Goal: Transaction & Acquisition: Purchase product/service

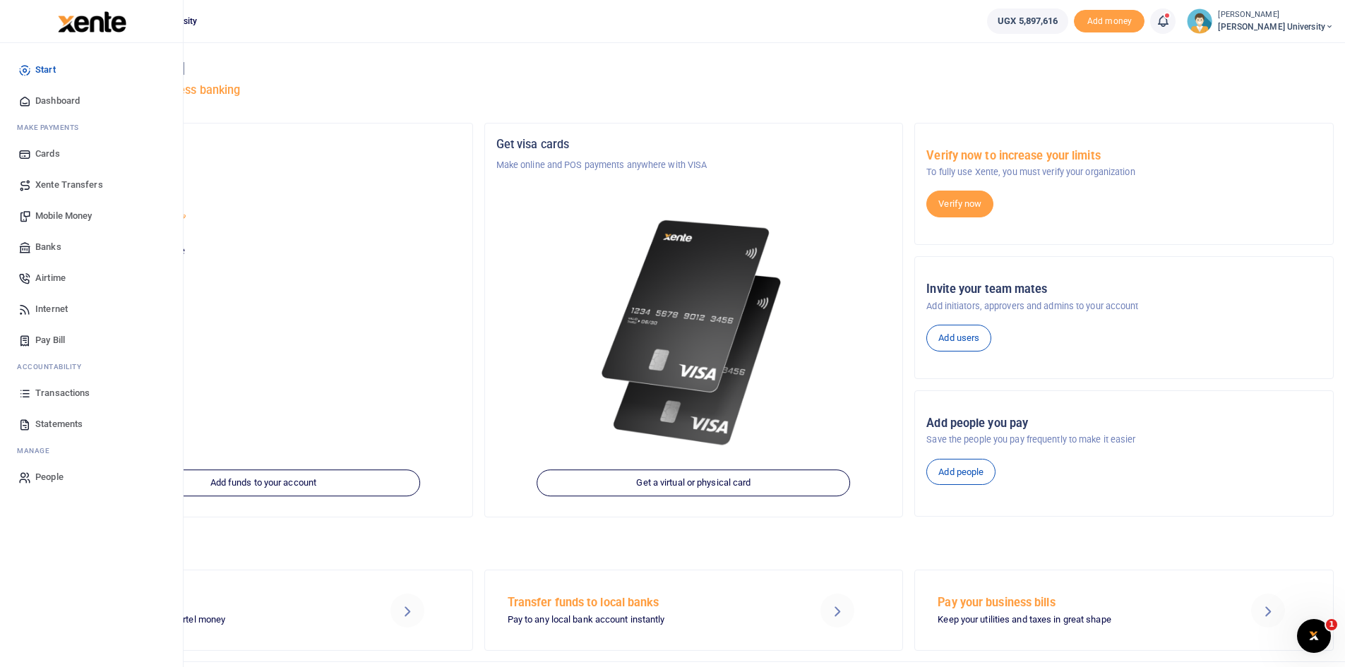
click at [63, 213] on span "Mobile Money" at bounding box center [63, 216] width 56 height 14
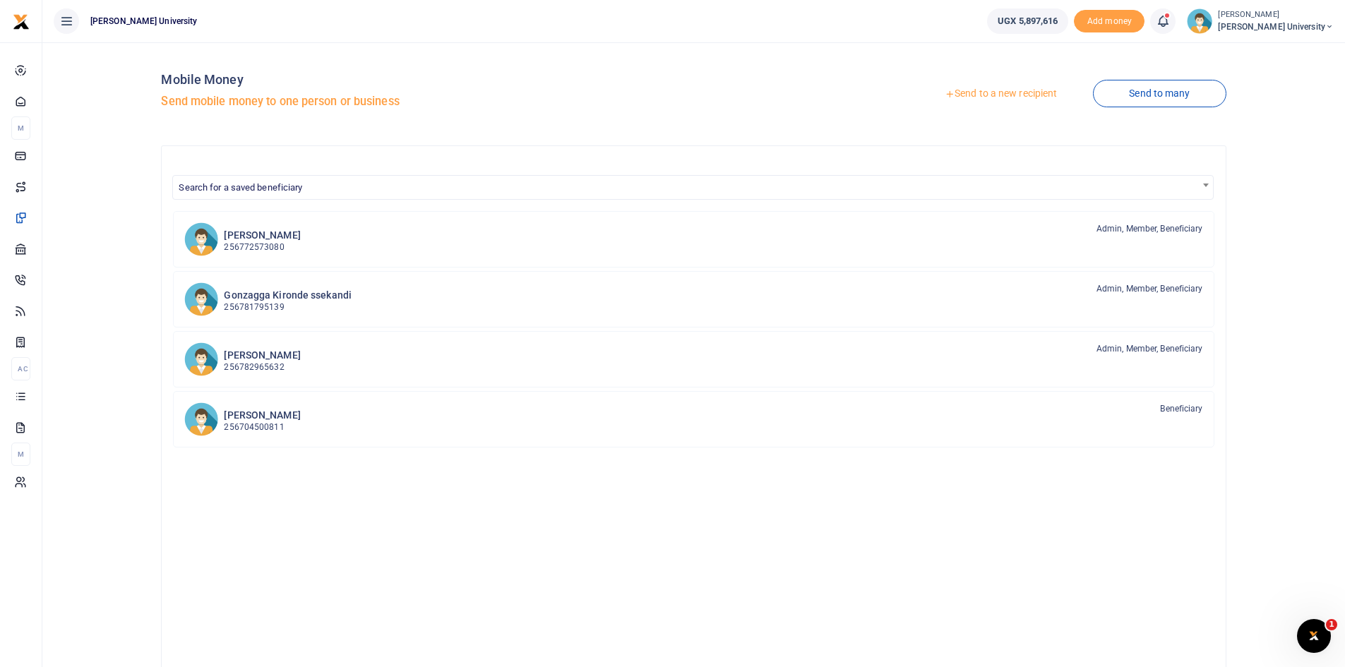
click at [973, 98] on link "Send to a new recipient" at bounding box center [1000, 93] width 184 height 25
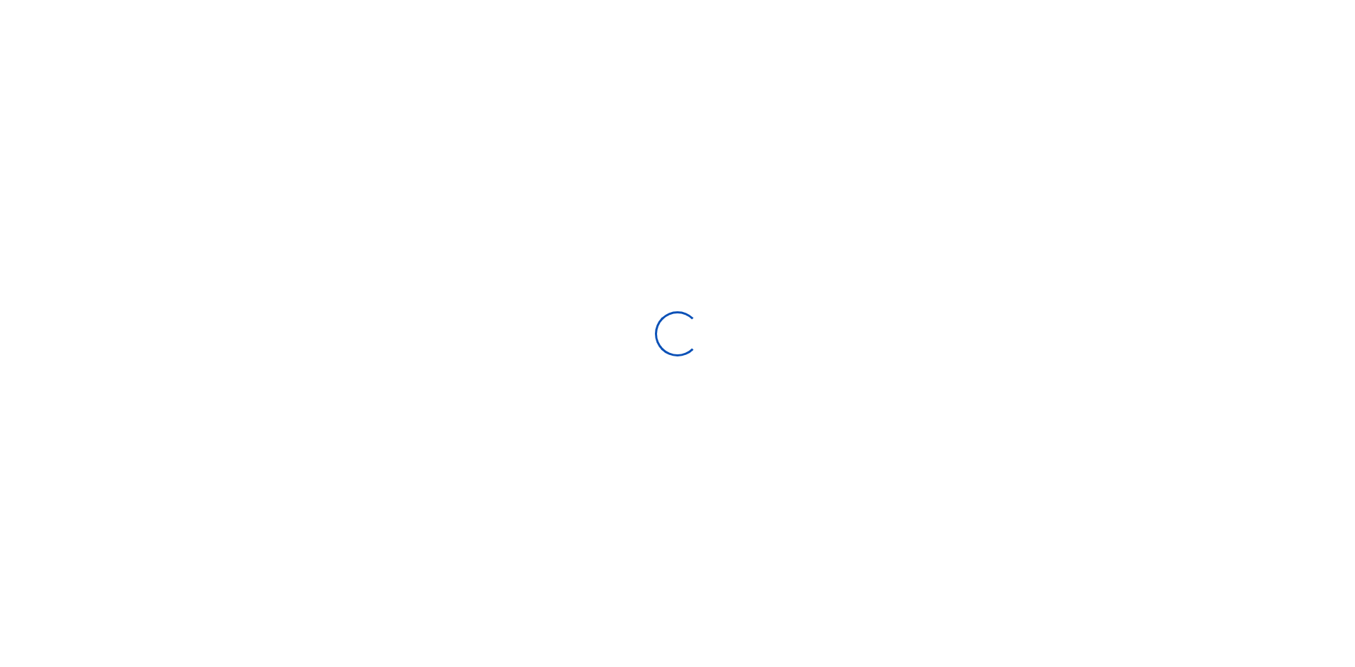
select select "Loading bundles"
select select
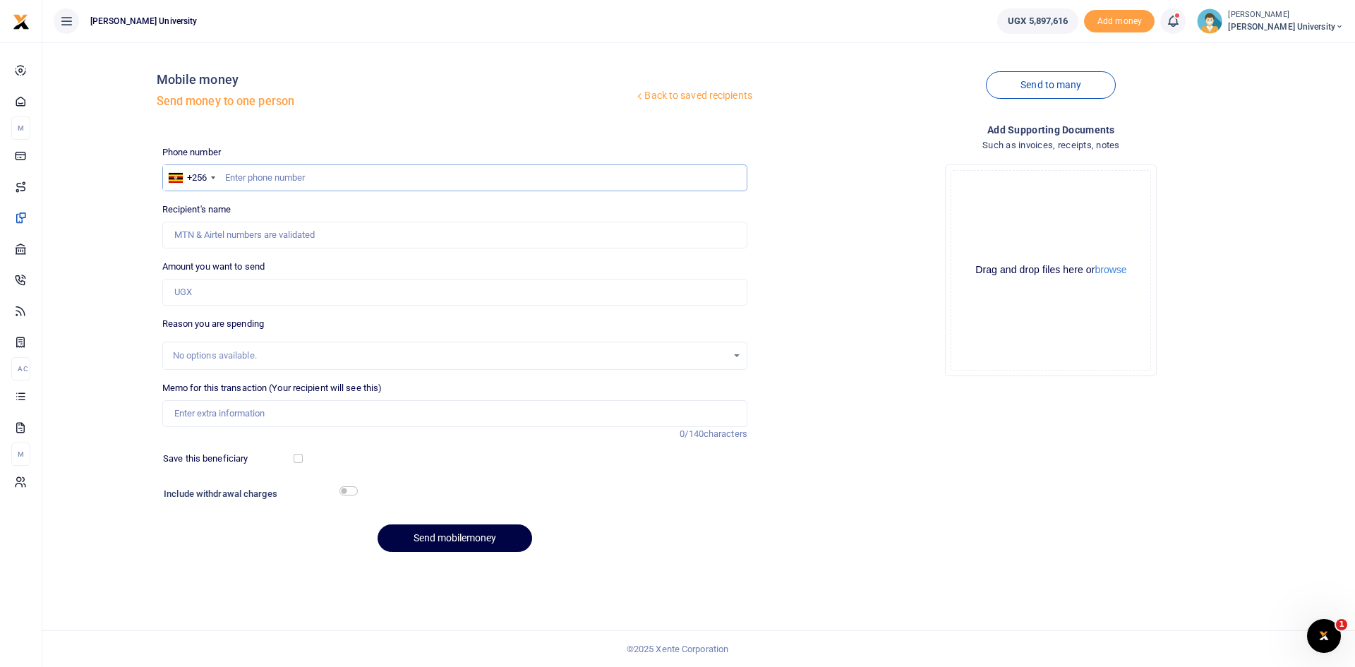
click at [242, 174] on input "text" at bounding box center [454, 177] width 585 height 27
click at [245, 190] on input "text" at bounding box center [454, 177] width 585 height 27
type input "0742615857"
type input "[PERSON_NAME]"
type input "0742615857"
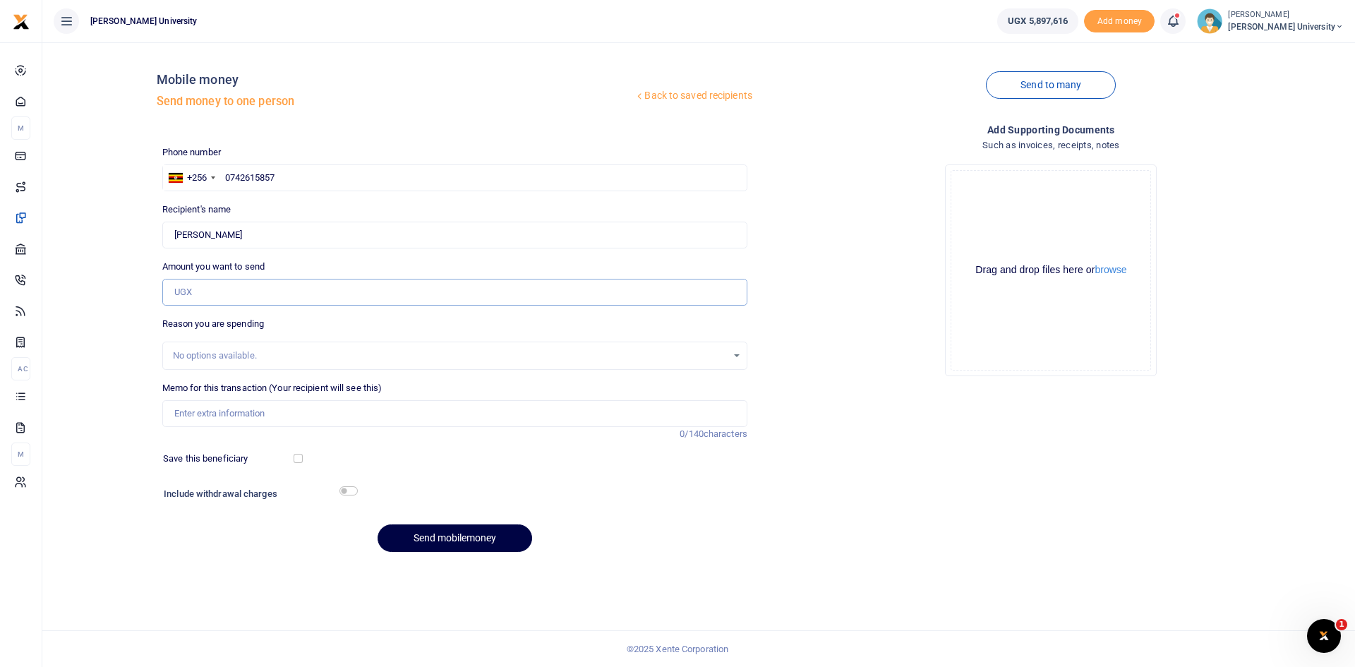
click at [203, 299] on input "Amount you want to send" at bounding box center [454, 292] width 585 height 27
type input "280,000"
click at [205, 417] on input "Memo for this transaction (Your recipient will see this)" at bounding box center [454, 413] width 585 height 27
type input "2 Bags of mice pellets"
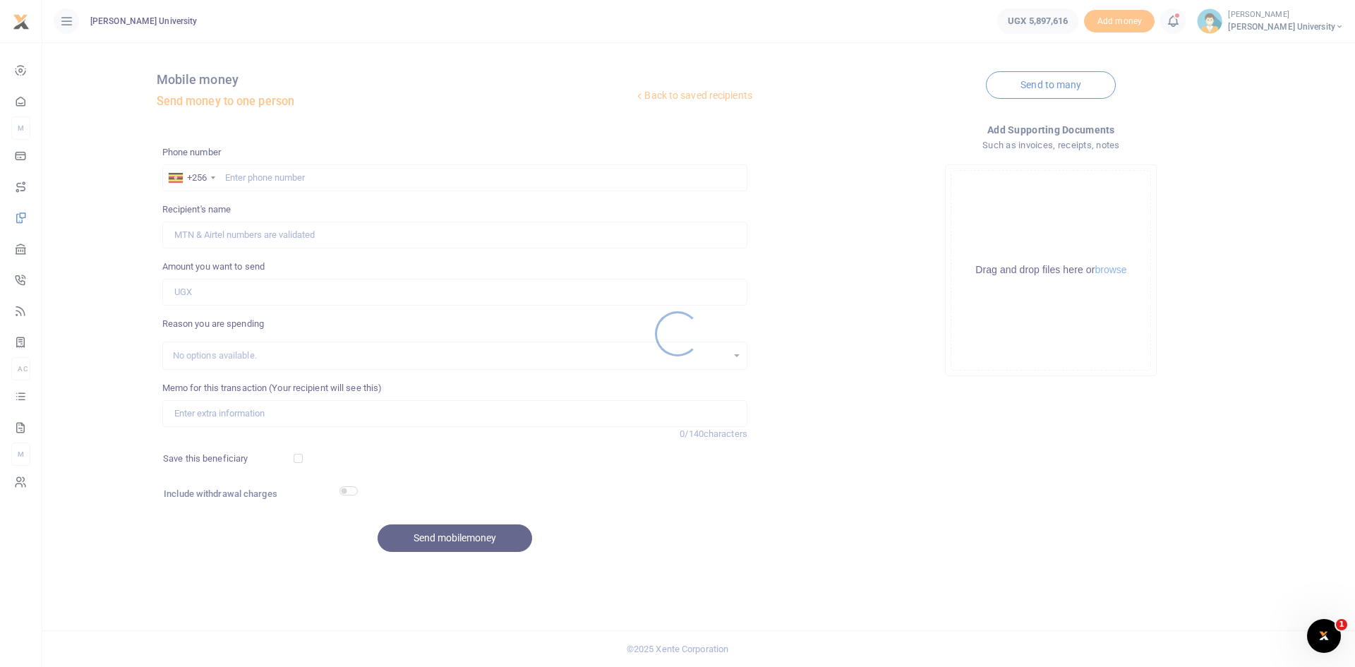
click at [240, 175] on div at bounding box center [677, 333] width 1355 height 667
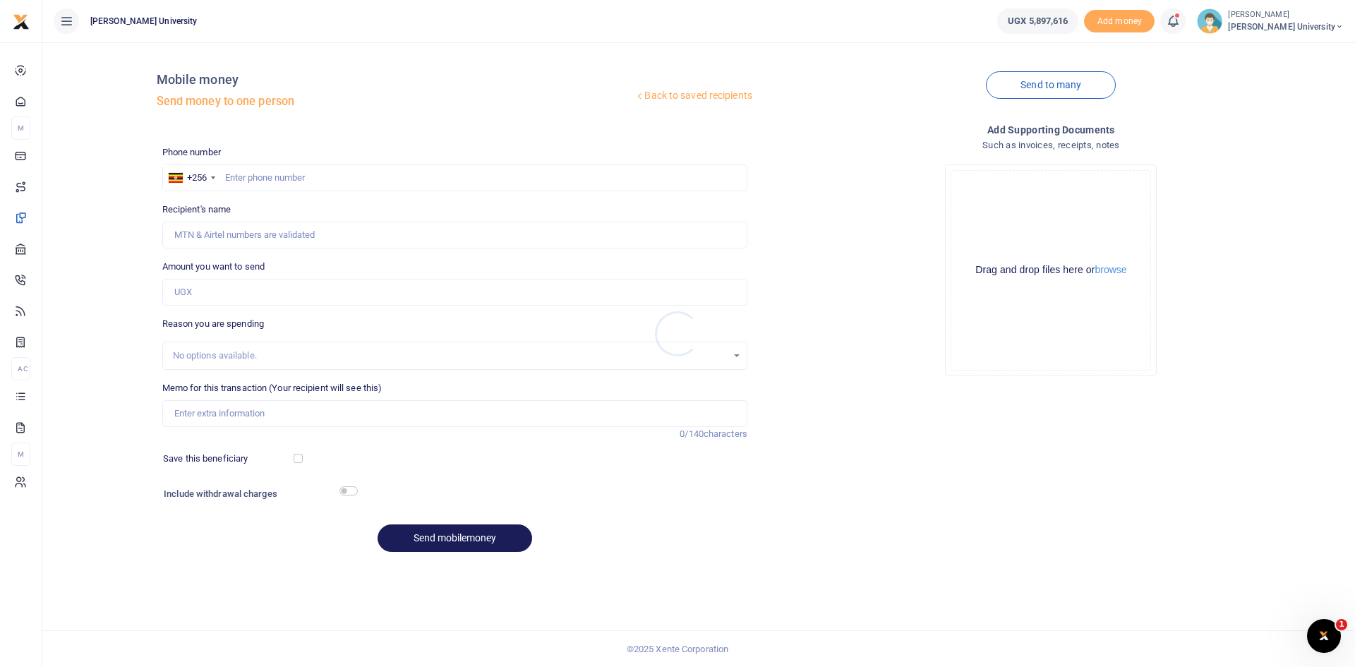
click at [239, 174] on div at bounding box center [677, 333] width 1355 height 667
click at [237, 175] on input "text" at bounding box center [454, 177] width 585 height 27
type input "0742615857"
click at [193, 290] on input "Amount you want to send" at bounding box center [454, 292] width 585 height 27
type input "[PERSON_NAME]"
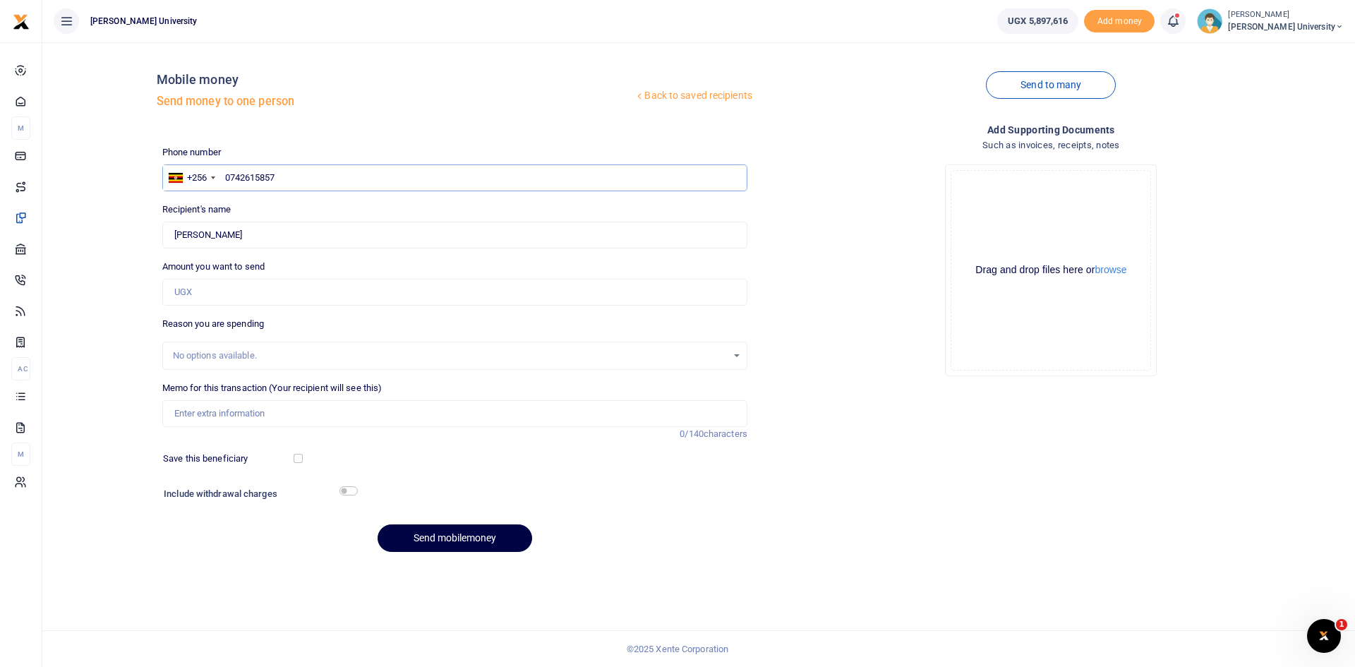
click at [284, 176] on input "0742615857" at bounding box center [454, 177] width 585 height 27
click at [171, 297] on input "Amount you want to send" at bounding box center [454, 292] width 585 height 27
type input "280,000"
click at [241, 407] on input "Memo for this transaction (Your recipient will see this)" at bounding box center [454, 413] width 585 height 27
type input "2 bags of mice pellets delivered to KCU on 19 Aug 2025"
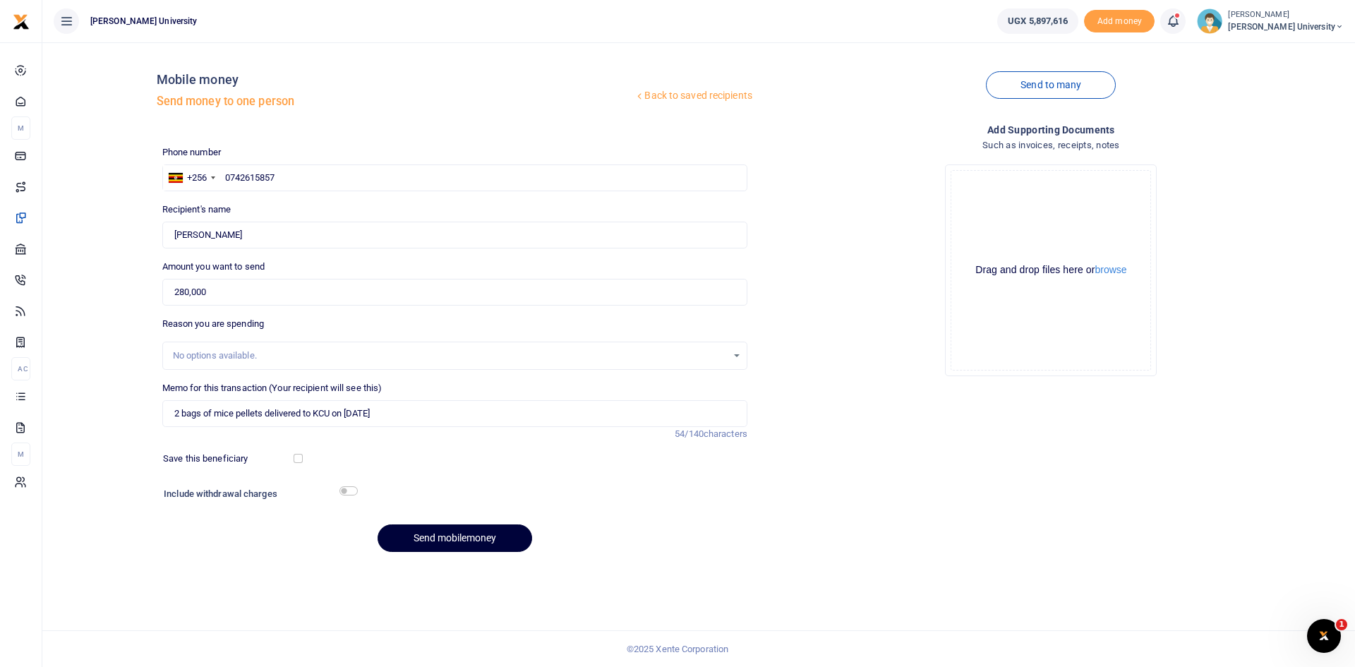
click at [465, 539] on button "Send mobilemoney" at bounding box center [455, 538] width 155 height 28
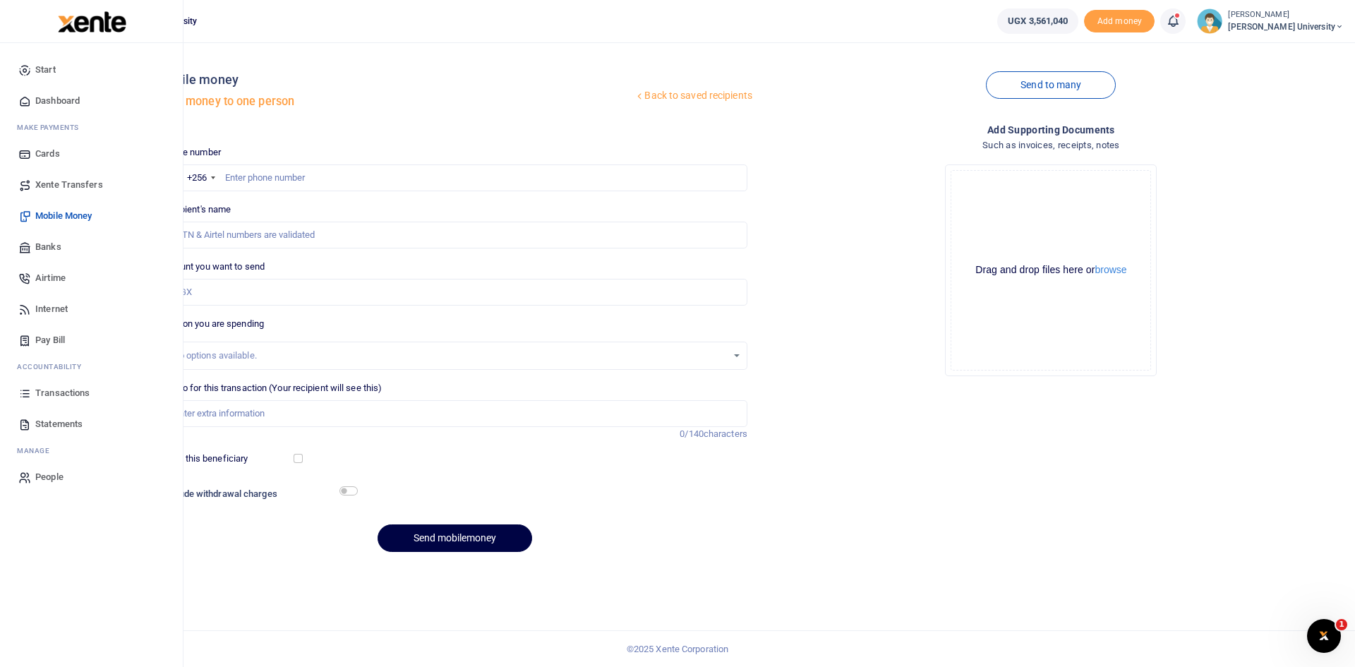
click at [61, 104] on span "Dashboard" at bounding box center [57, 101] width 44 height 14
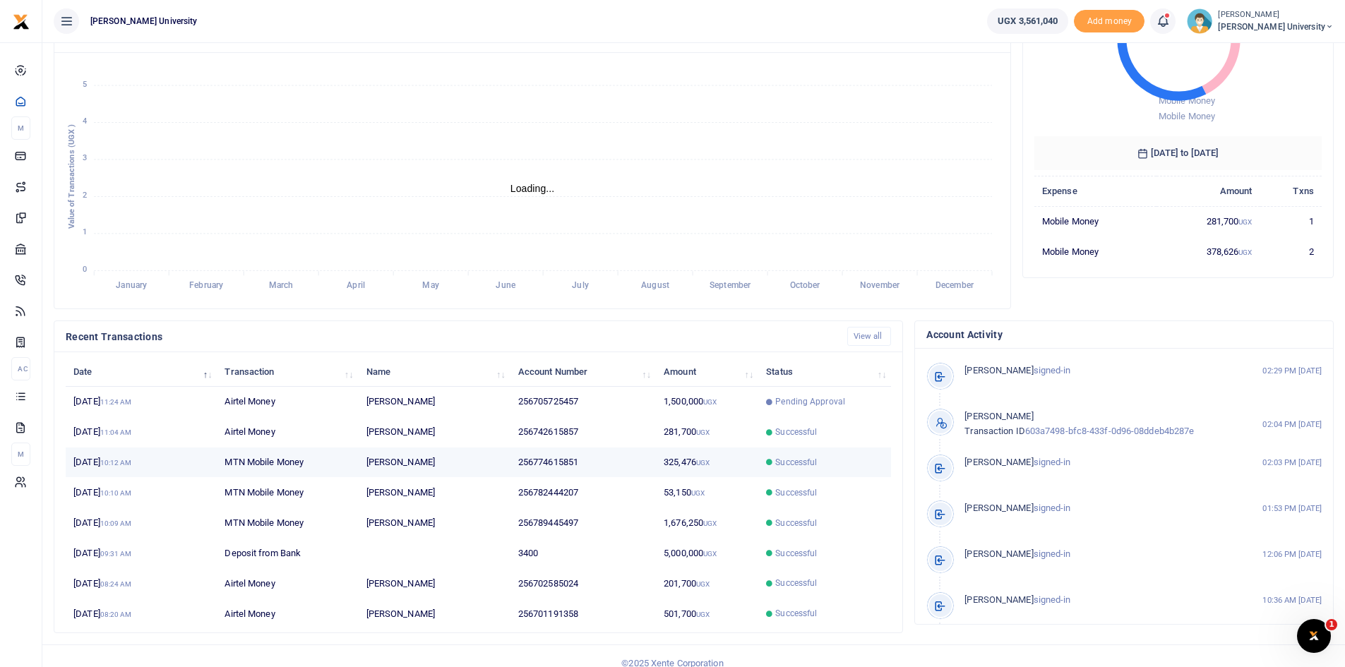
scroll to position [176, 0]
